Goal: Information Seeking & Learning: Learn about a topic

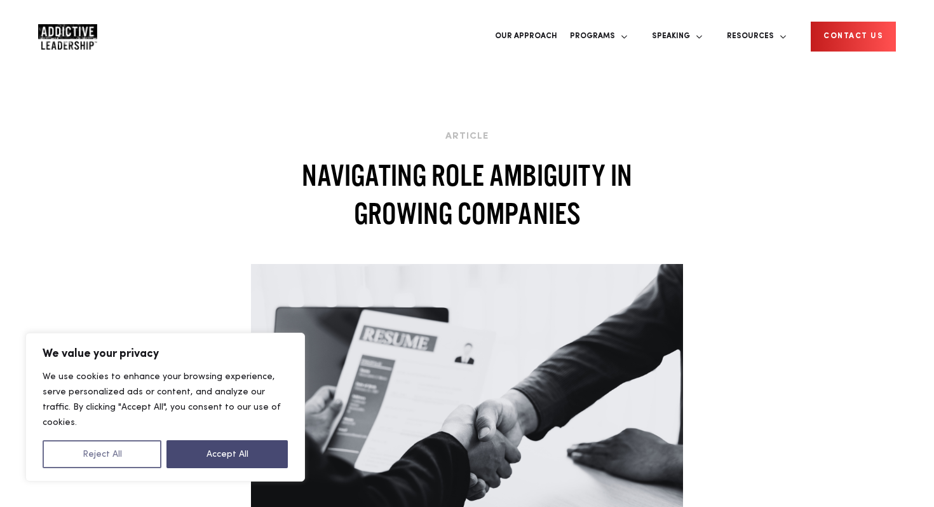
click at [127, 456] on button "Reject All" at bounding box center [102, 454] width 119 height 28
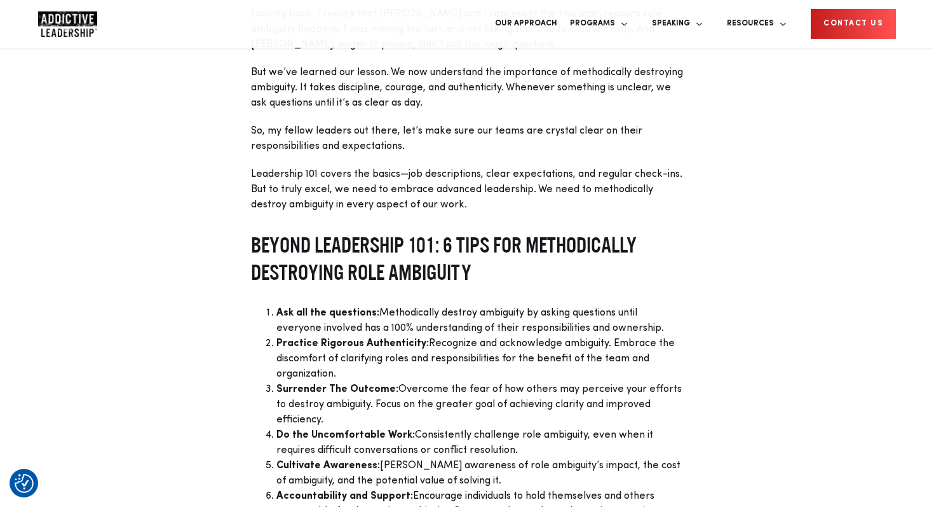
scroll to position [2838, 0]
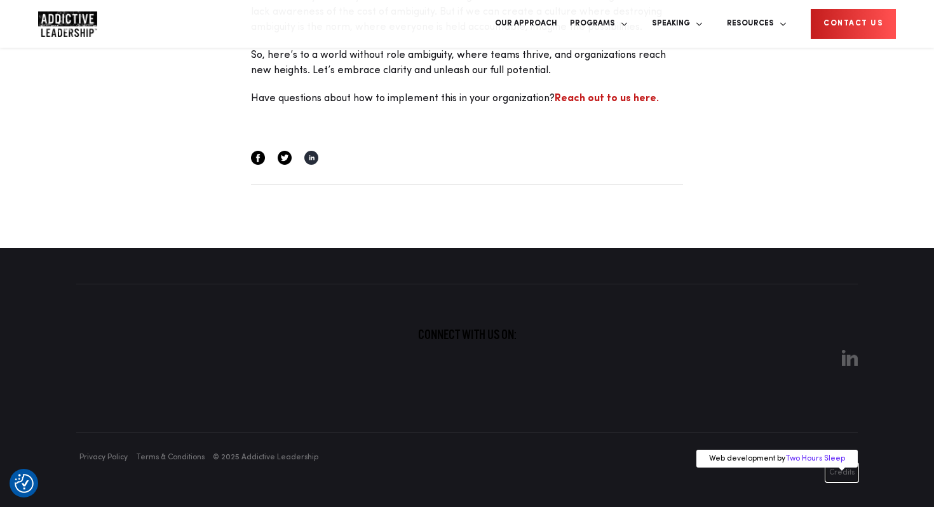
click at [835, 468] on button "Credits" at bounding box center [842, 472] width 32 height 18
click at [843, 474] on button "Credits" at bounding box center [842, 472] width 32 height 18
click at [824, 458] on link "Two Hours Sleep" at bounding box center [816, 458] width 60 height 8
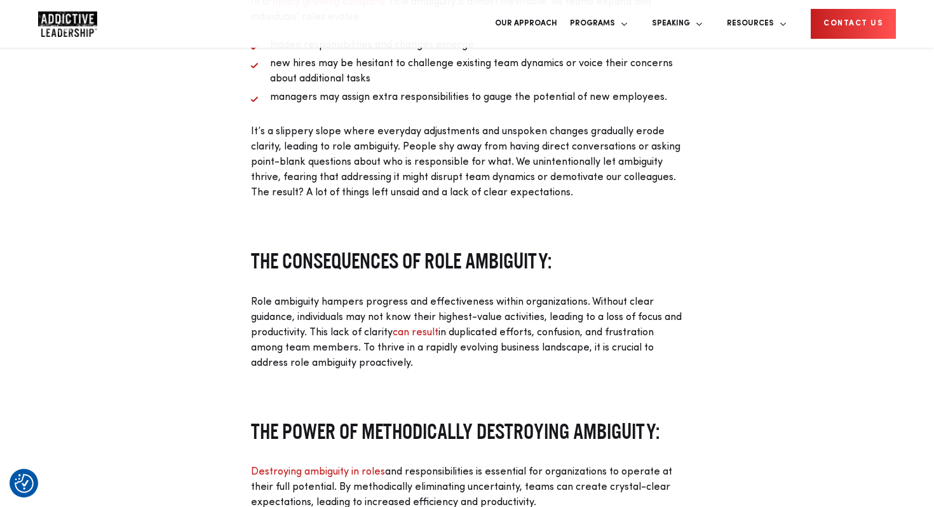
scroll to position [0, 0]
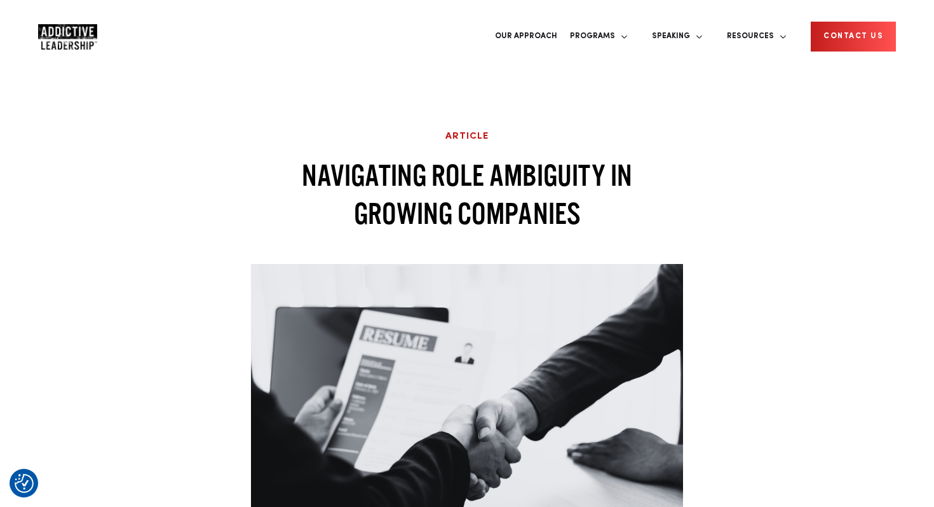
click at [476, 132] on link "Article" at bounding box center [467, 137] width 43 height 10
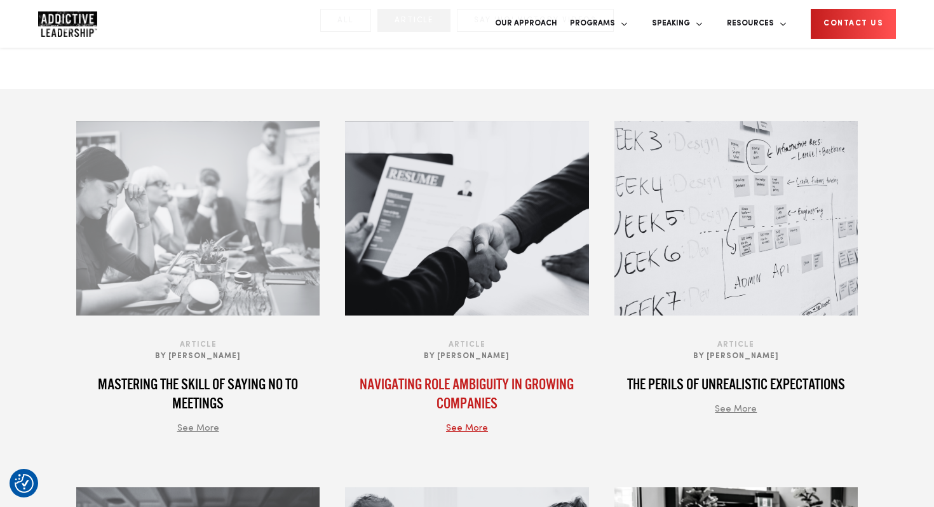
scroll to position [393, 0]
click at [475, 435] on div "Article By [PERSON_NAME] Navigating Role Ambiguity in Growing Companies See More" at bounding box center [466, 386] width 243 height 97
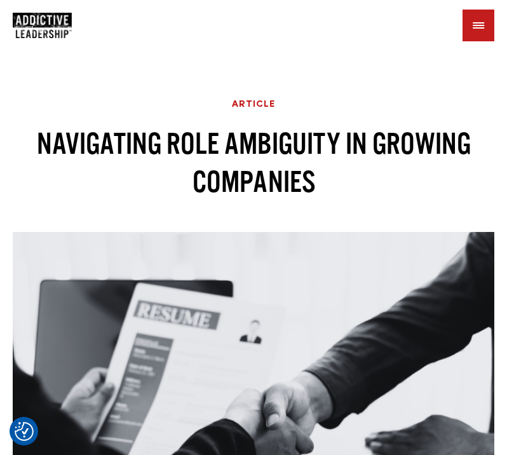
click at [257, 102] on link "Article" at bounding box center [253, 105] width 43 height 10
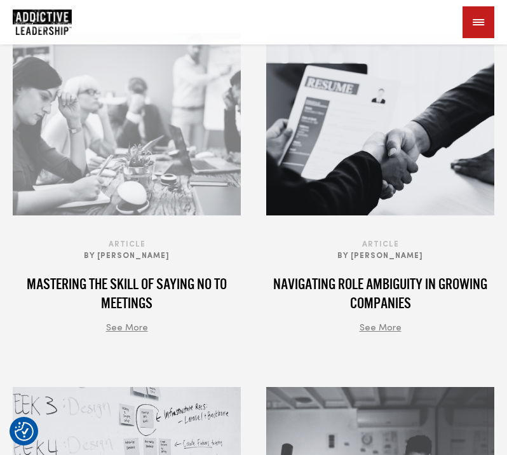
scroll to position [444, 0]
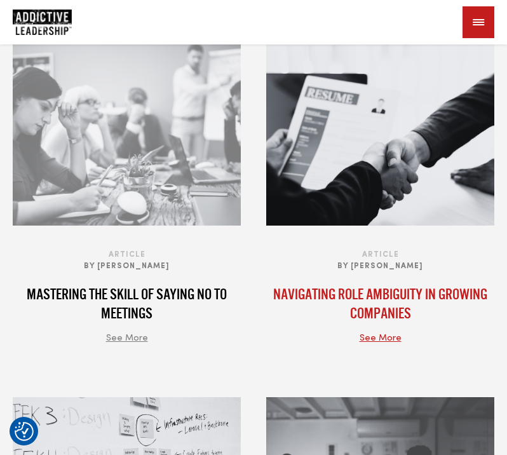
click at [381, 300] on h4 "Navigating Role Ambiguity in Growing Companies" at bounding box center [380, 304] width 228 height 38
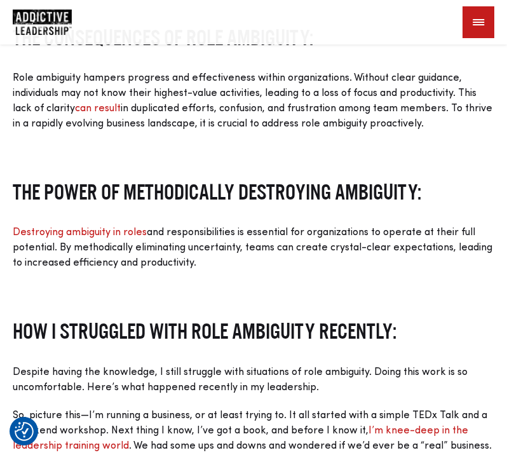
scroll to position [1065, 0]
